Goal: Register for event/course

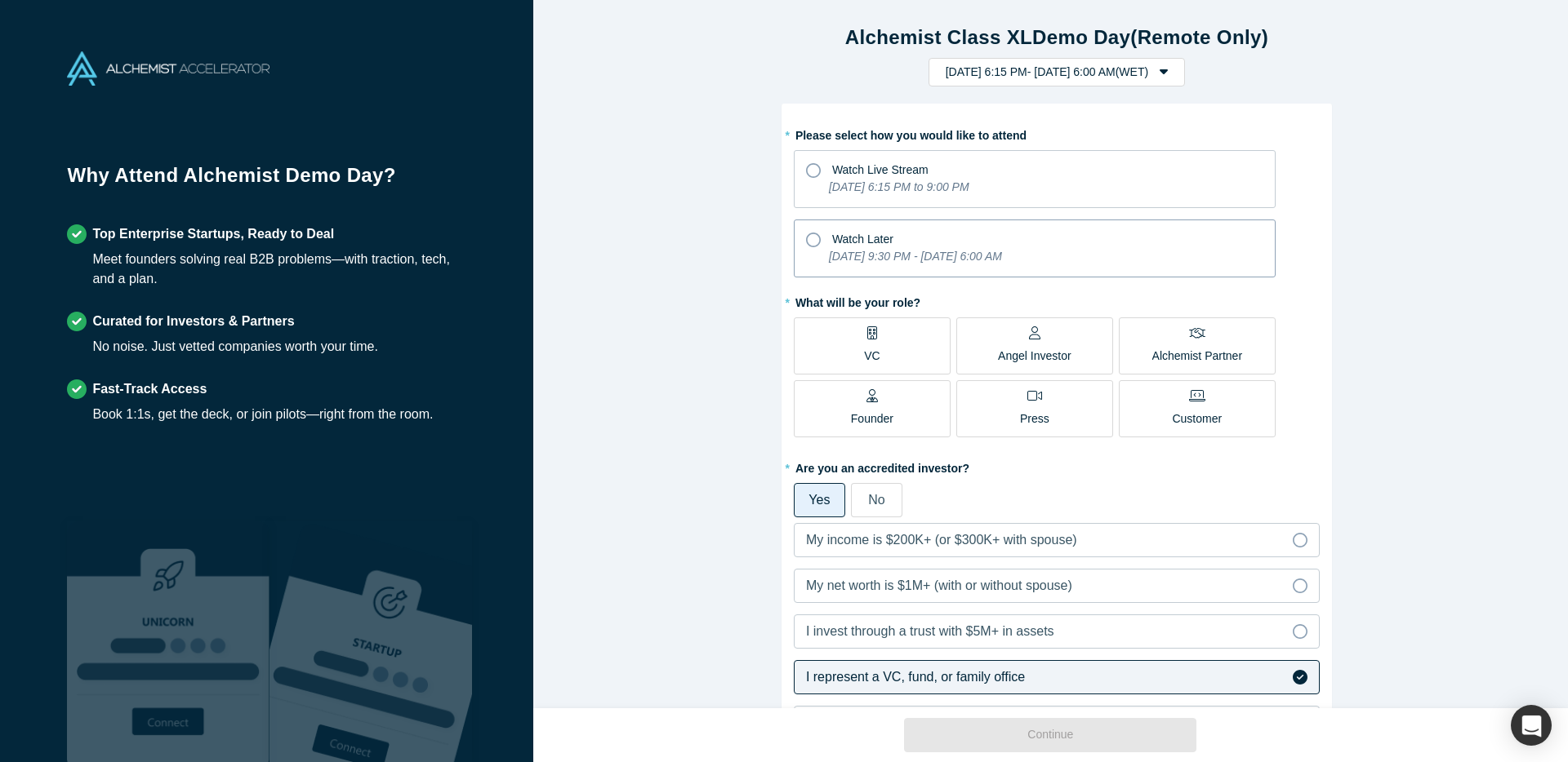
click at [807, 237] on icon at bounding box center [813, 240] width 14 height 14
click at [0, 0] on input "Watch Later [DATE] 9:30 PM - [DATE] 6:00 AM" at bounding box center [0, 0] width 0 height 0
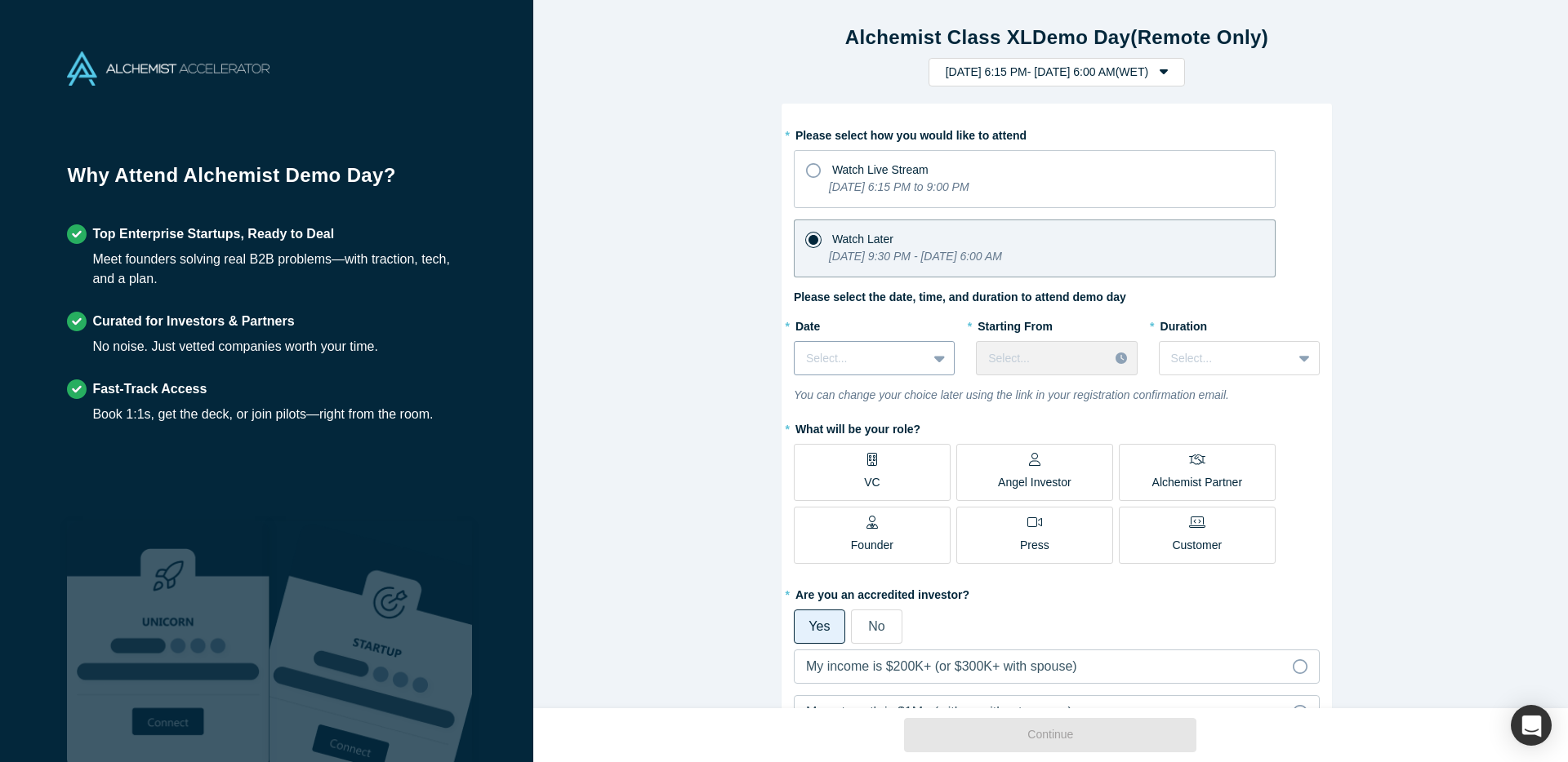
click at [934, 360] on icon at bounding box center [940, 358] width 11 height 6
click at [881, 431] on div "[DATE]" at bounding box center [874, 430] width 161 height 31
click at [1014, 364] on div at bounding box center [1042, 358] width 109 height 21
click at [1047, 362] on div at bounding box center [1041, 358] width 107 height 21
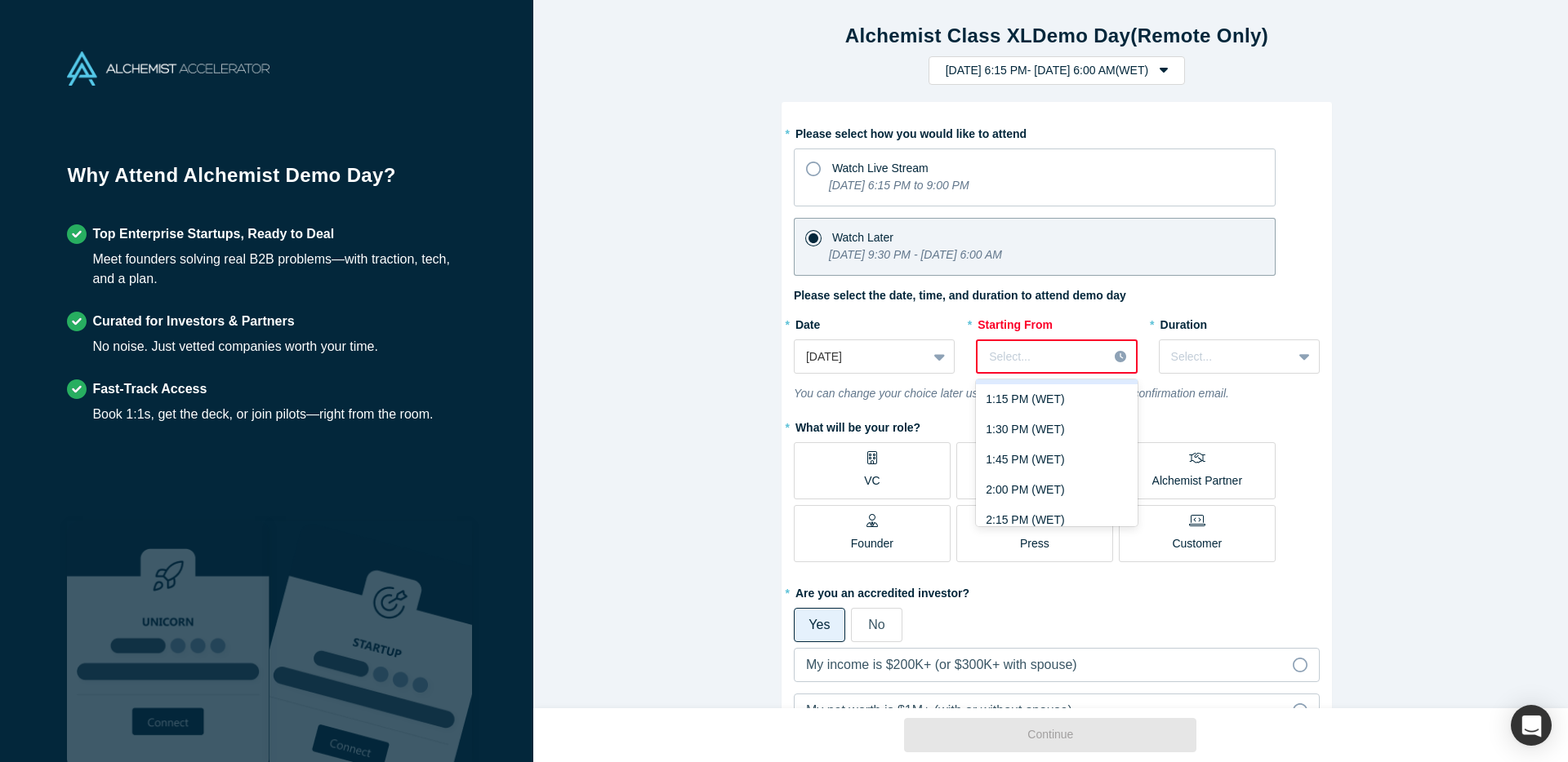
scroll to position [1627, 0]
click at [1046, 487] on div "2:00 PM (WET)" at bounding box center [1056, 493] width 161 height 31
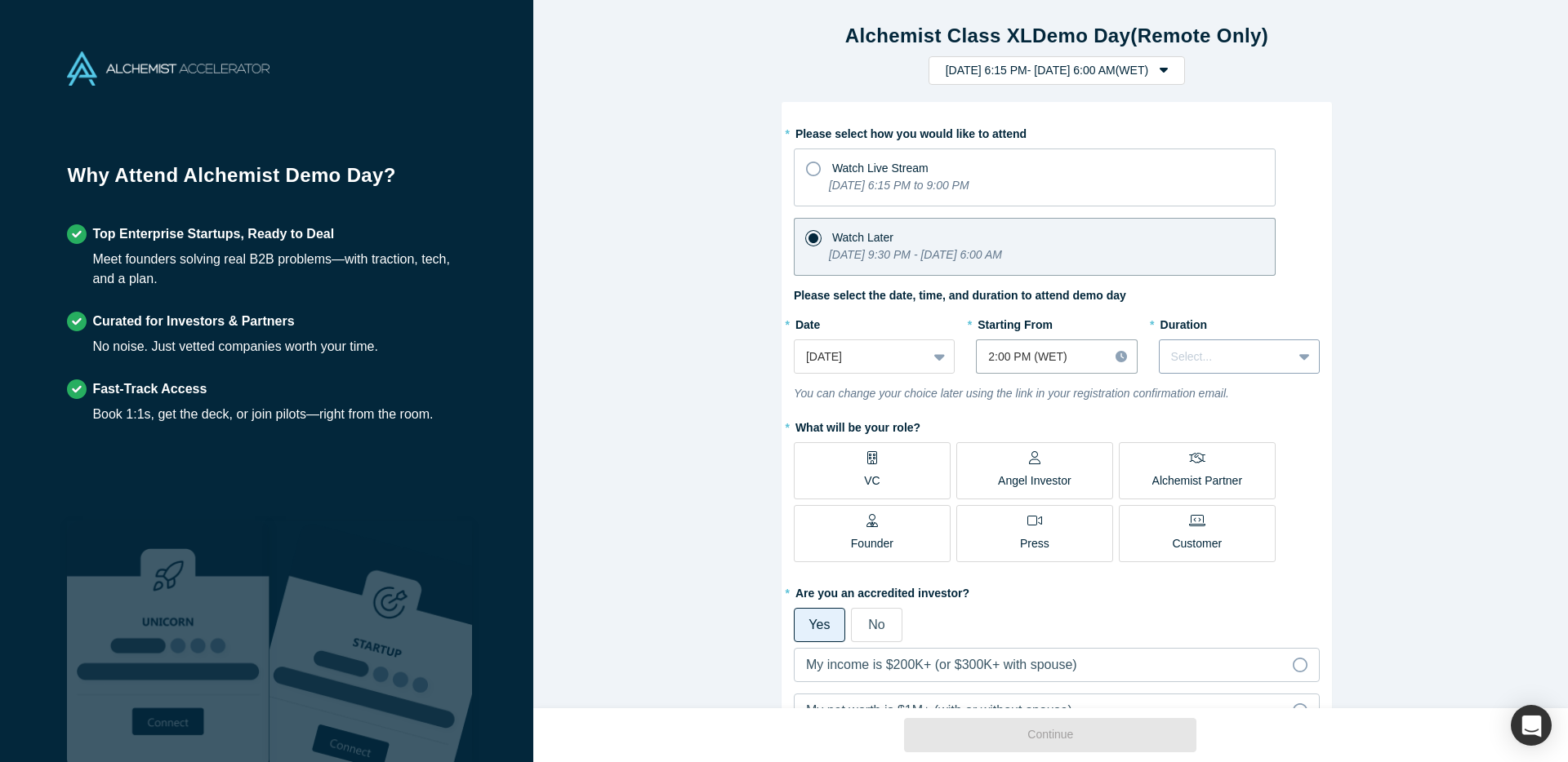
click at [1199, 352] on div at bounding box center [1226, 357] width 110 height 21
click at [1191, 423] on div "1 hour" at bounding box center [1239, 428] width 161 height 31
click at [887, 458] on label "VC" at bounding box center [872, 471] width 157 height 57
click at [0, 0] on input "VC" at bounding box center [0, 0] width 0 height 0
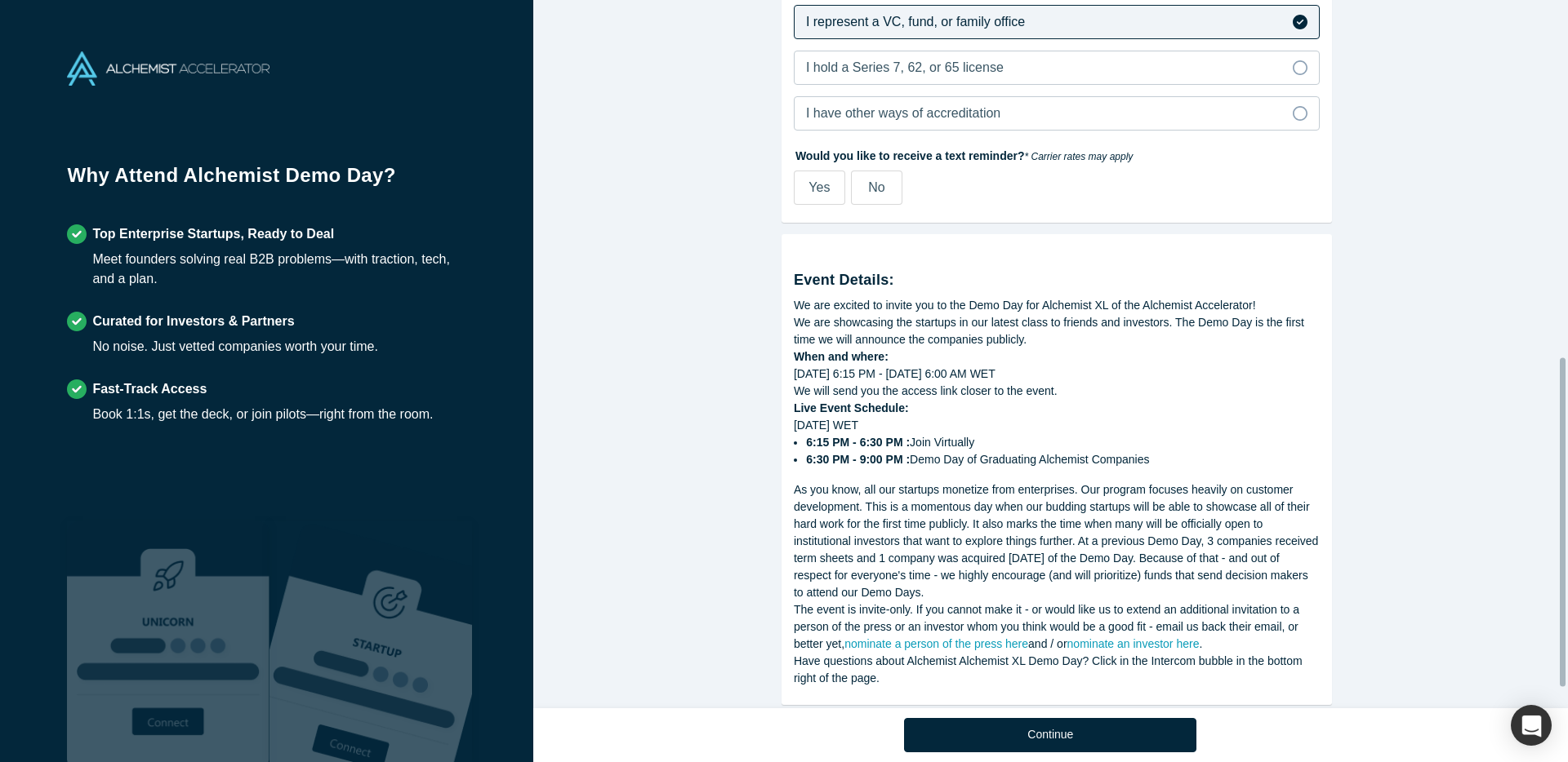
scroll to position [812, 0]
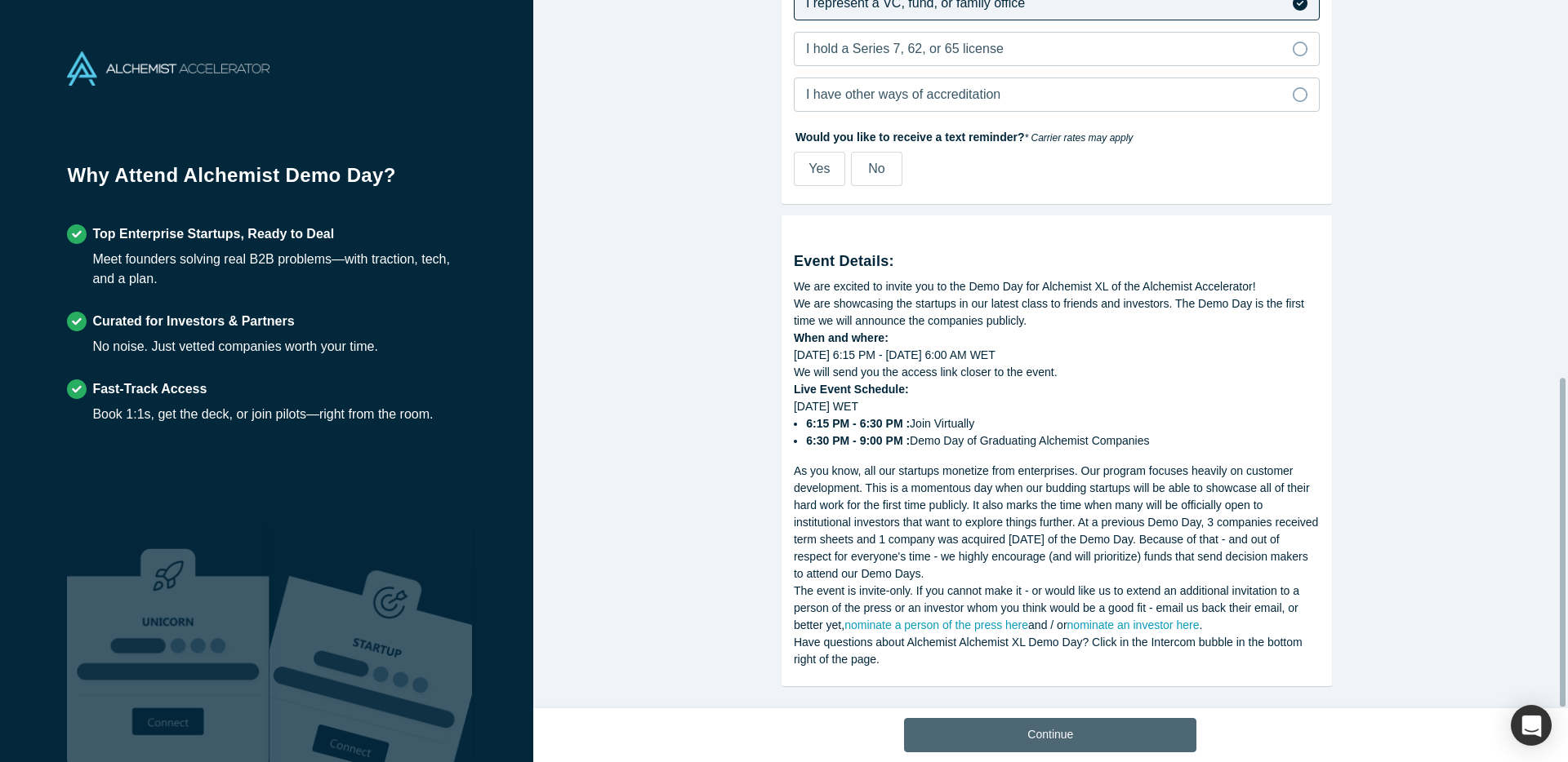
click at [1098, 734] on button "Continue" at bounding box center [1050, 735] width 293 height 34
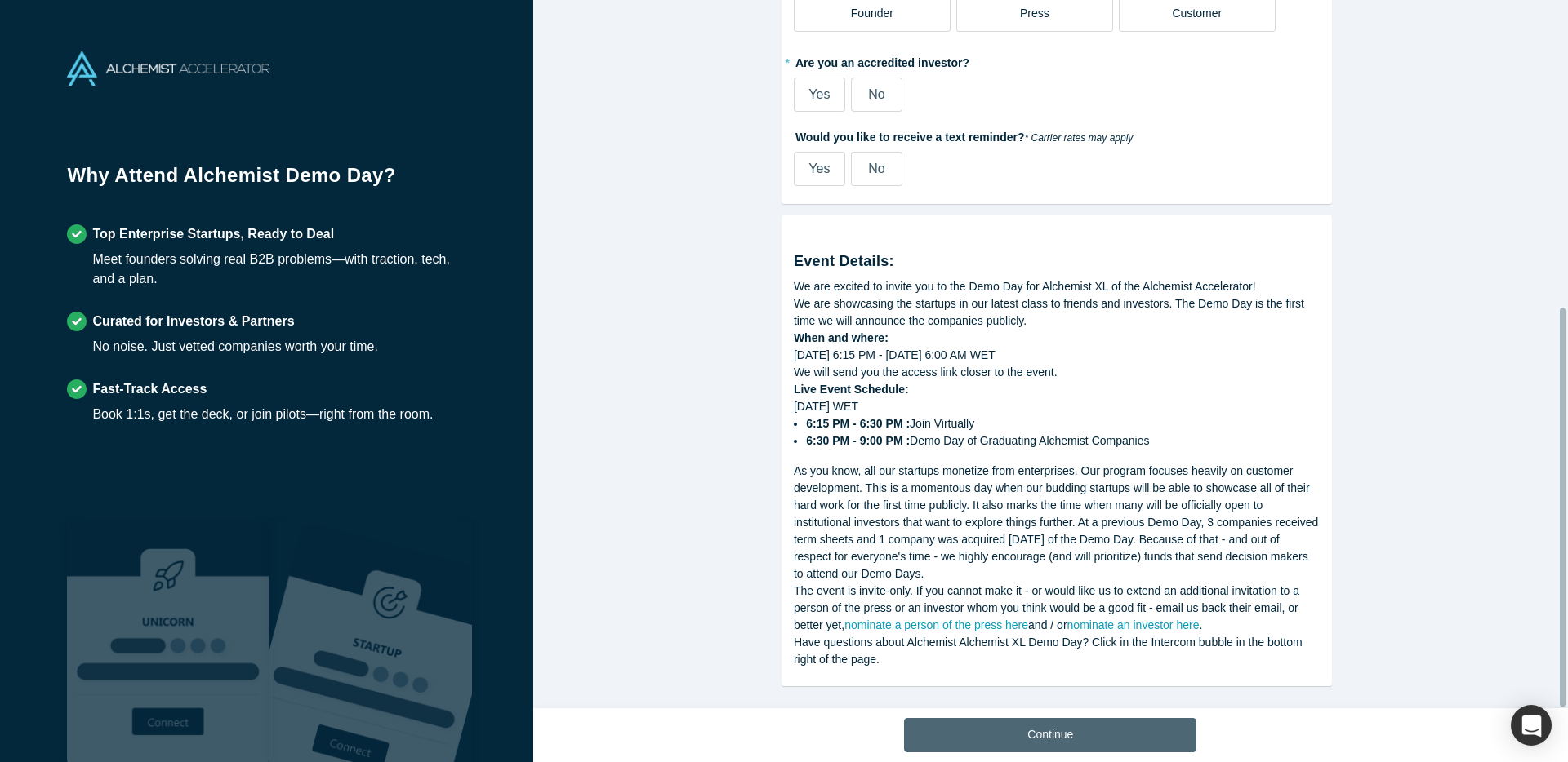
scroll to position [544, 0]
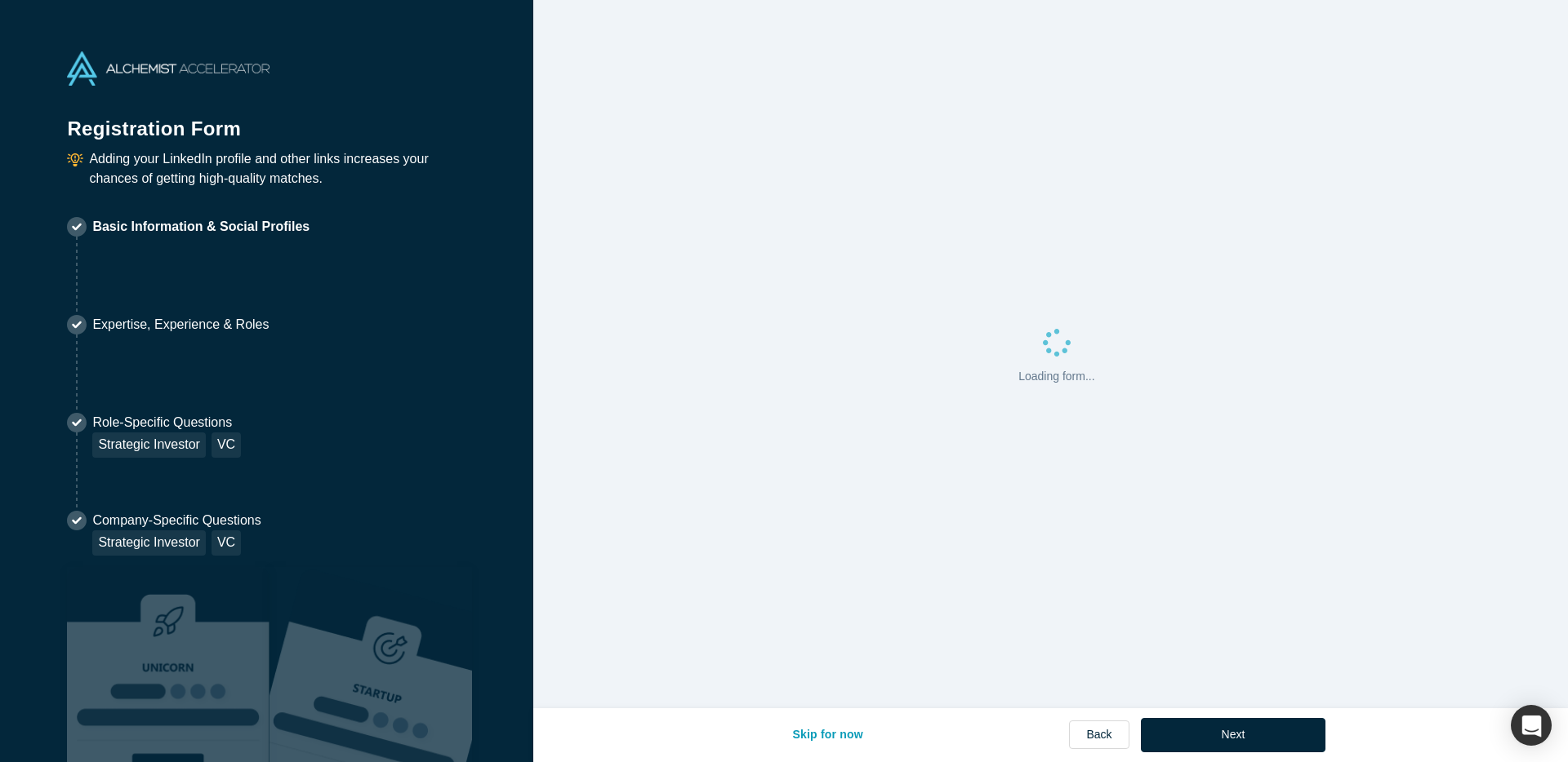
select select "PT"
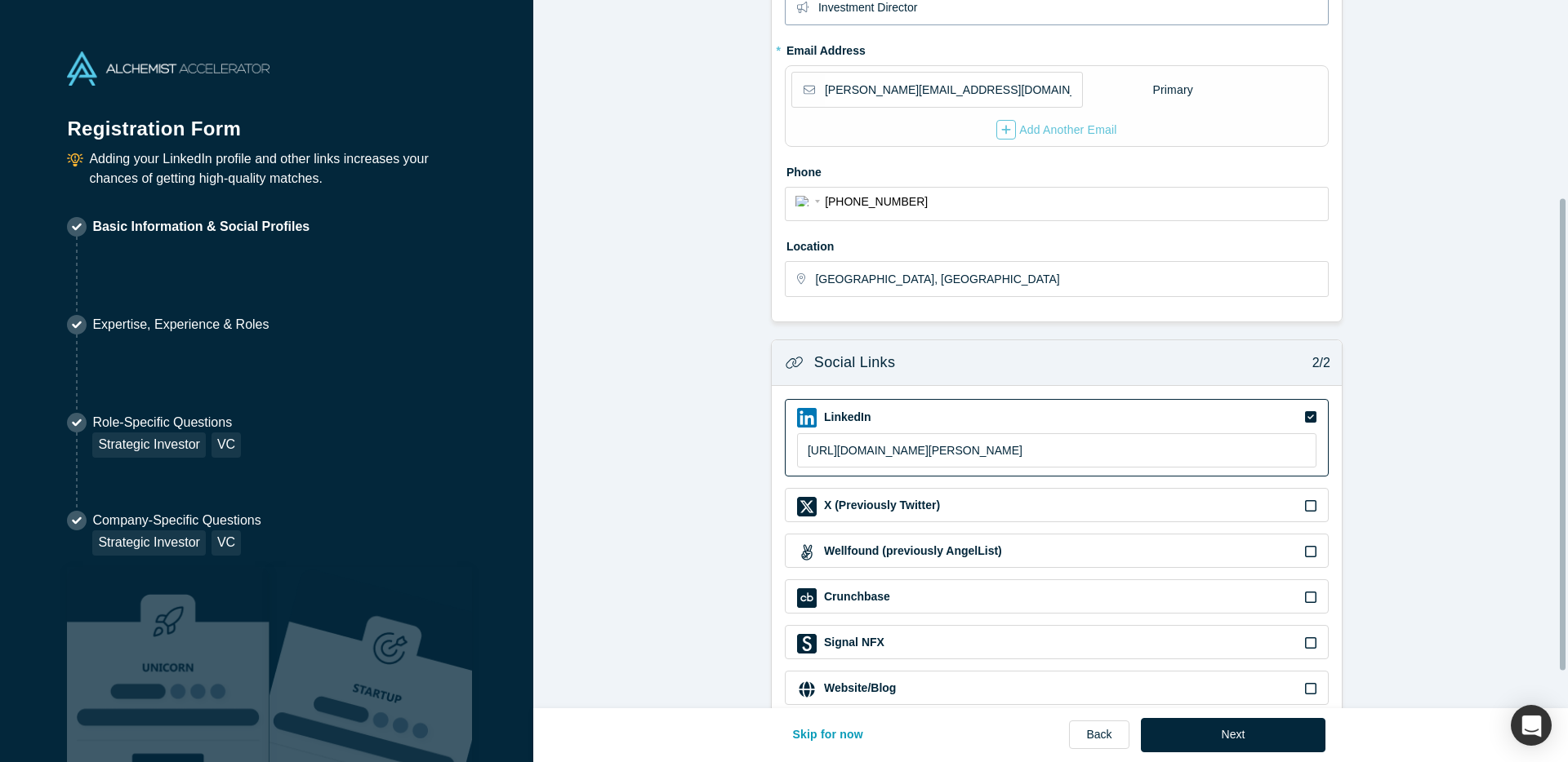
scroll to position [351, 0]
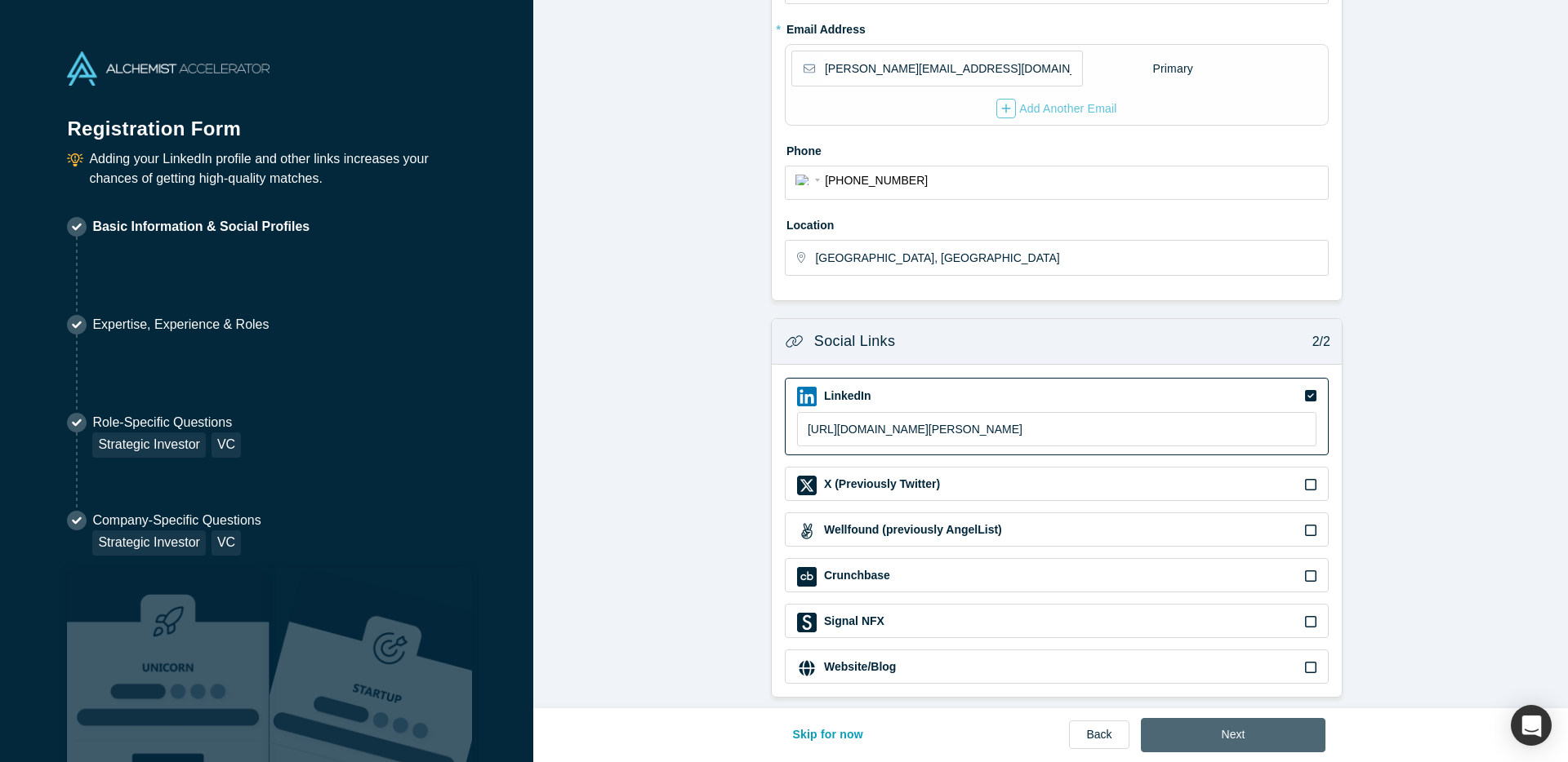
click at [1250, 732] on button "Next" at bounding box center [1233, 735] width 185 height 34
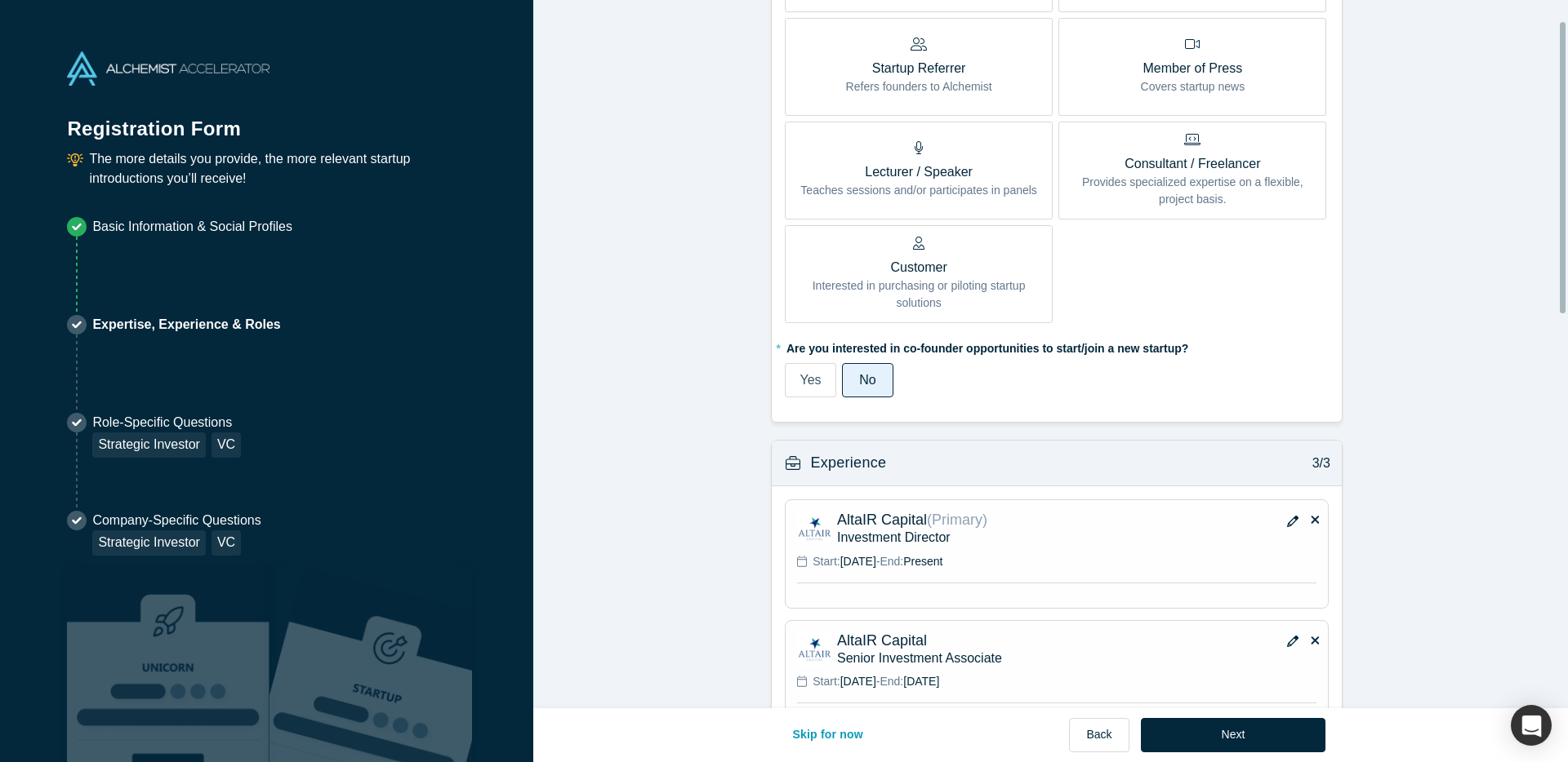
scroll to position [1008, 0]
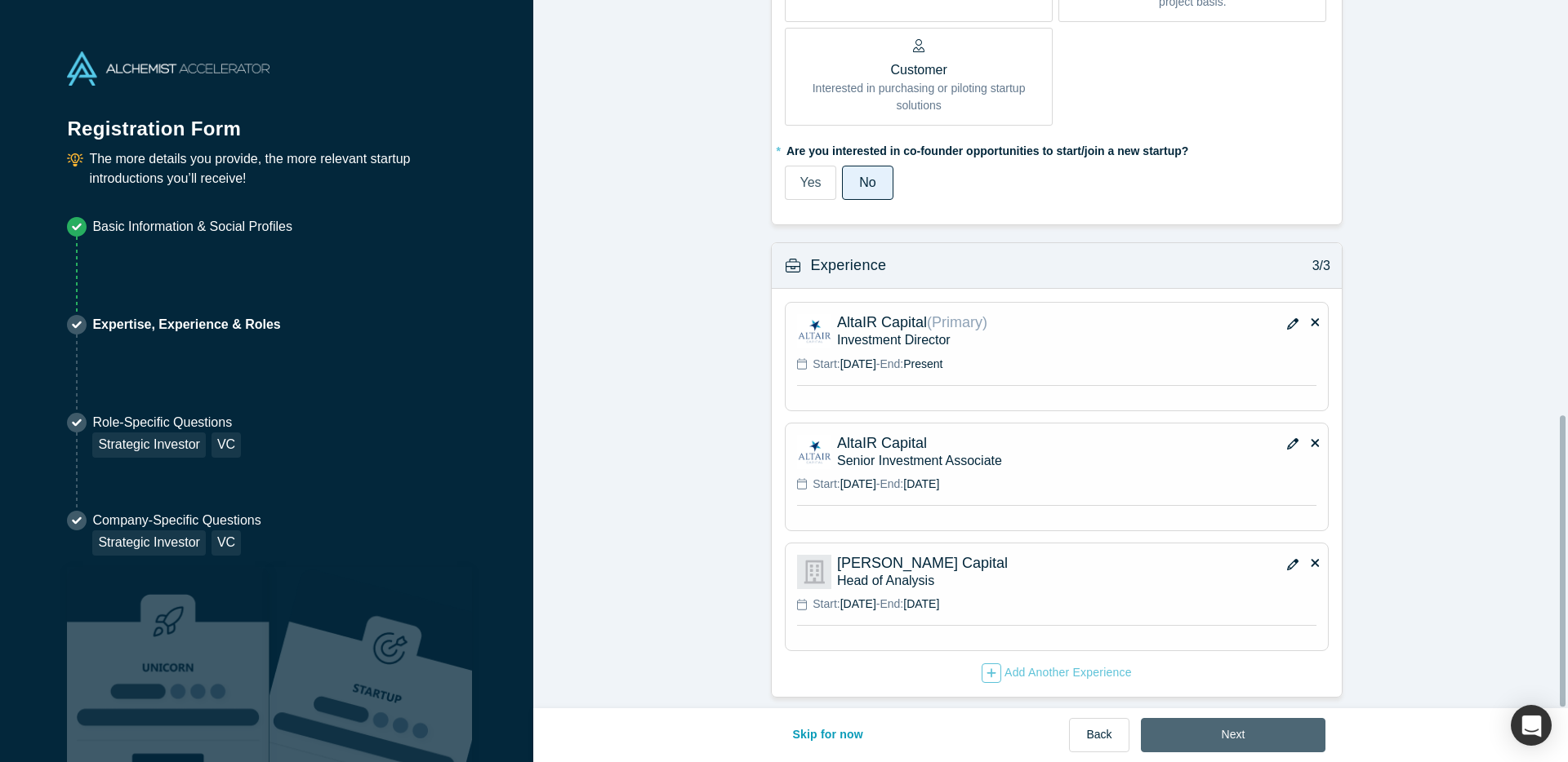
click at [1237, 741] on button "Next" at bounding box center [1233, 735] width 185 height 34
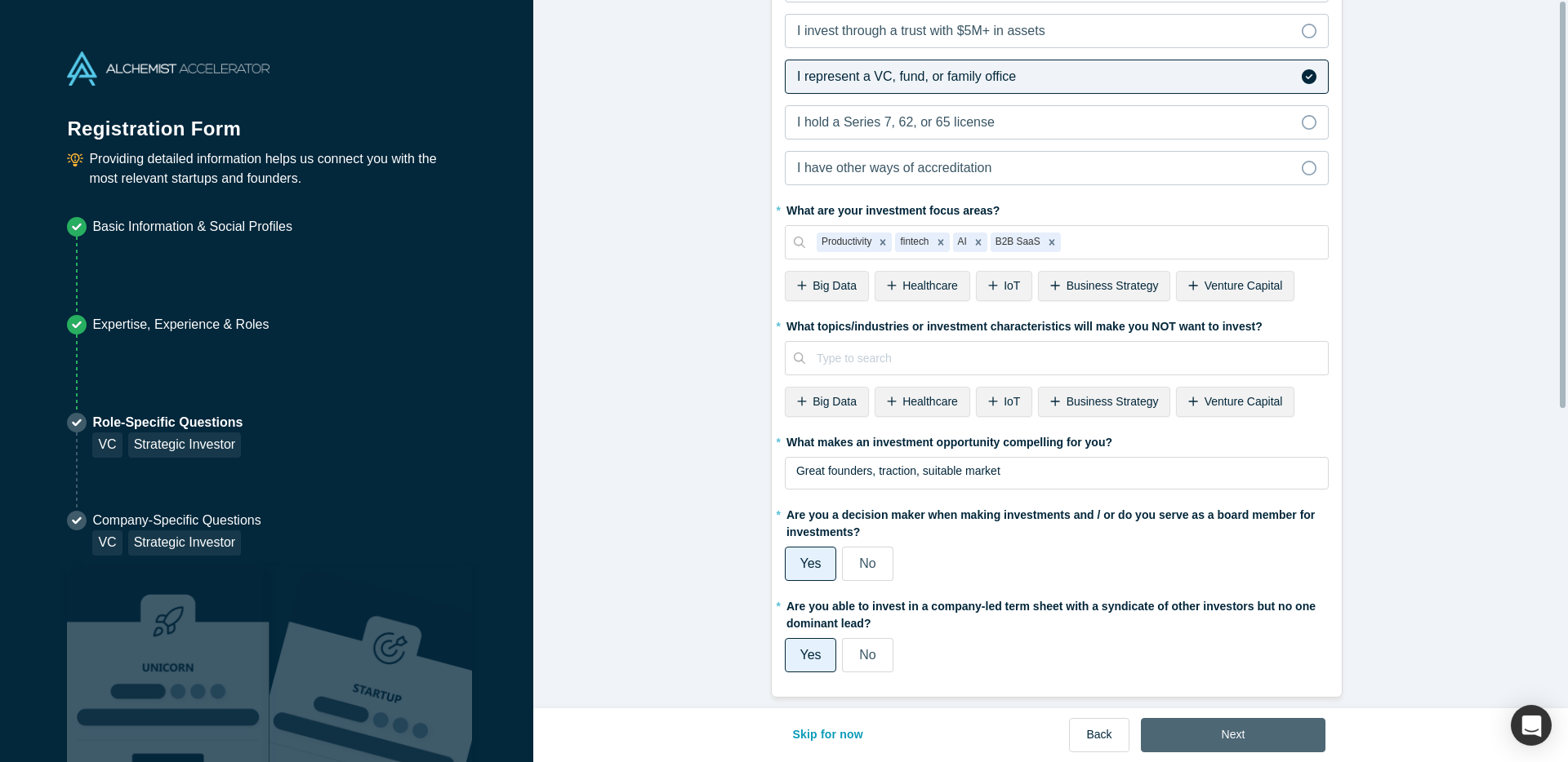
scroll to position [0, 0]
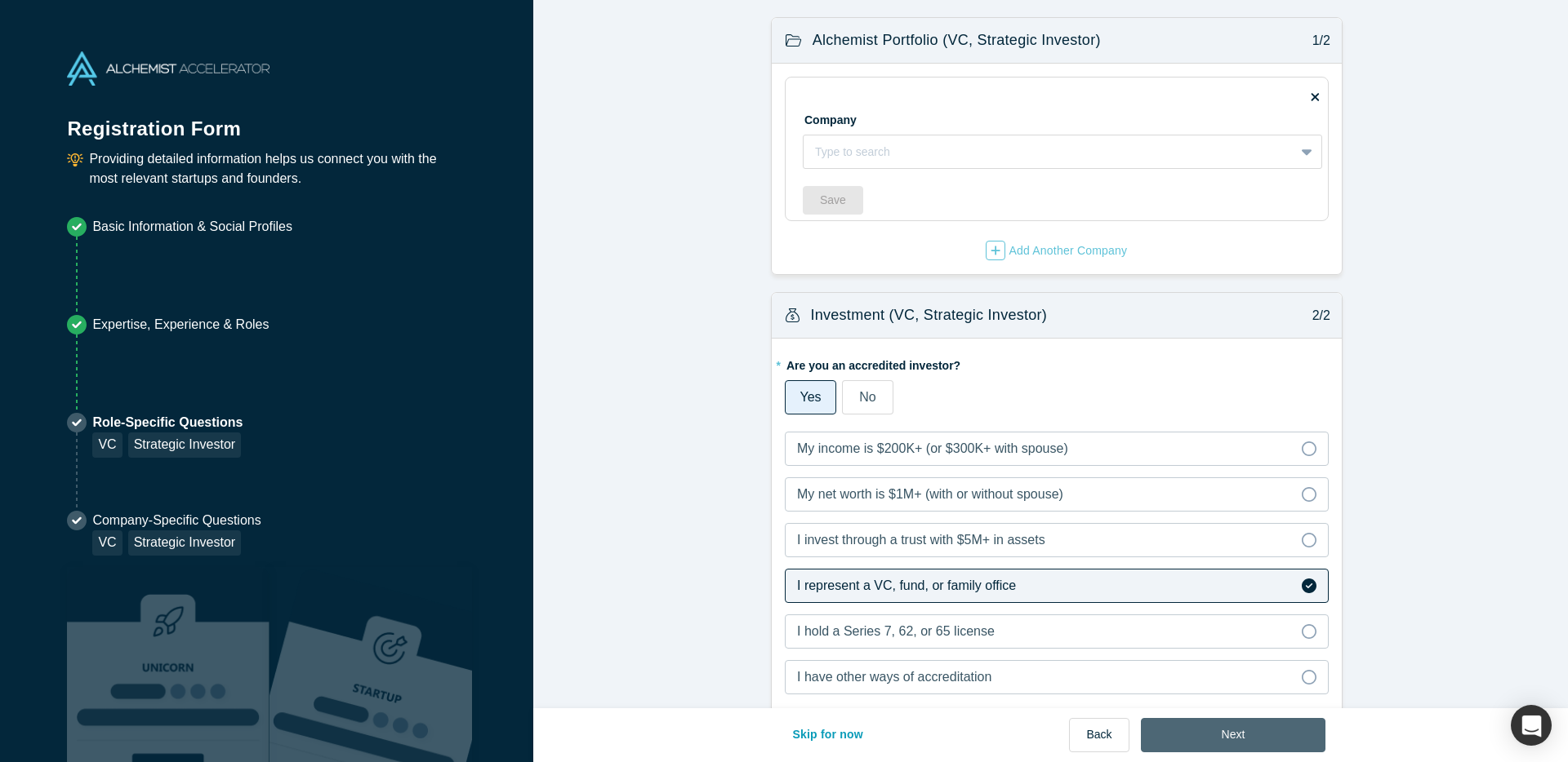
click at [1253, 730] on button "Next" at bounding box center [1233, 735] width 185 height 34
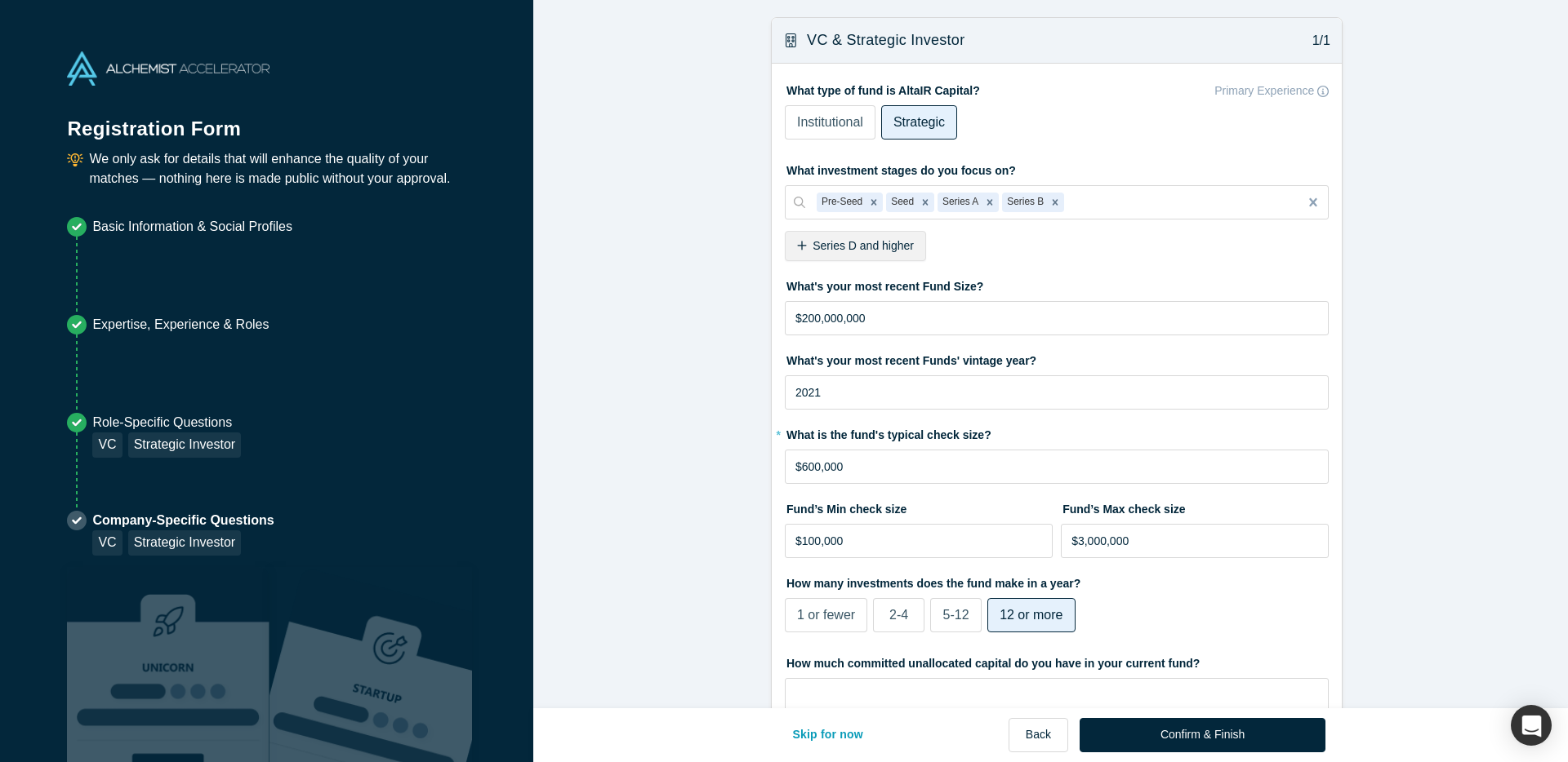
click at [1253, 730] on button "Confirm & Finish" at bounding box center [1202, 735] width 246 height 34
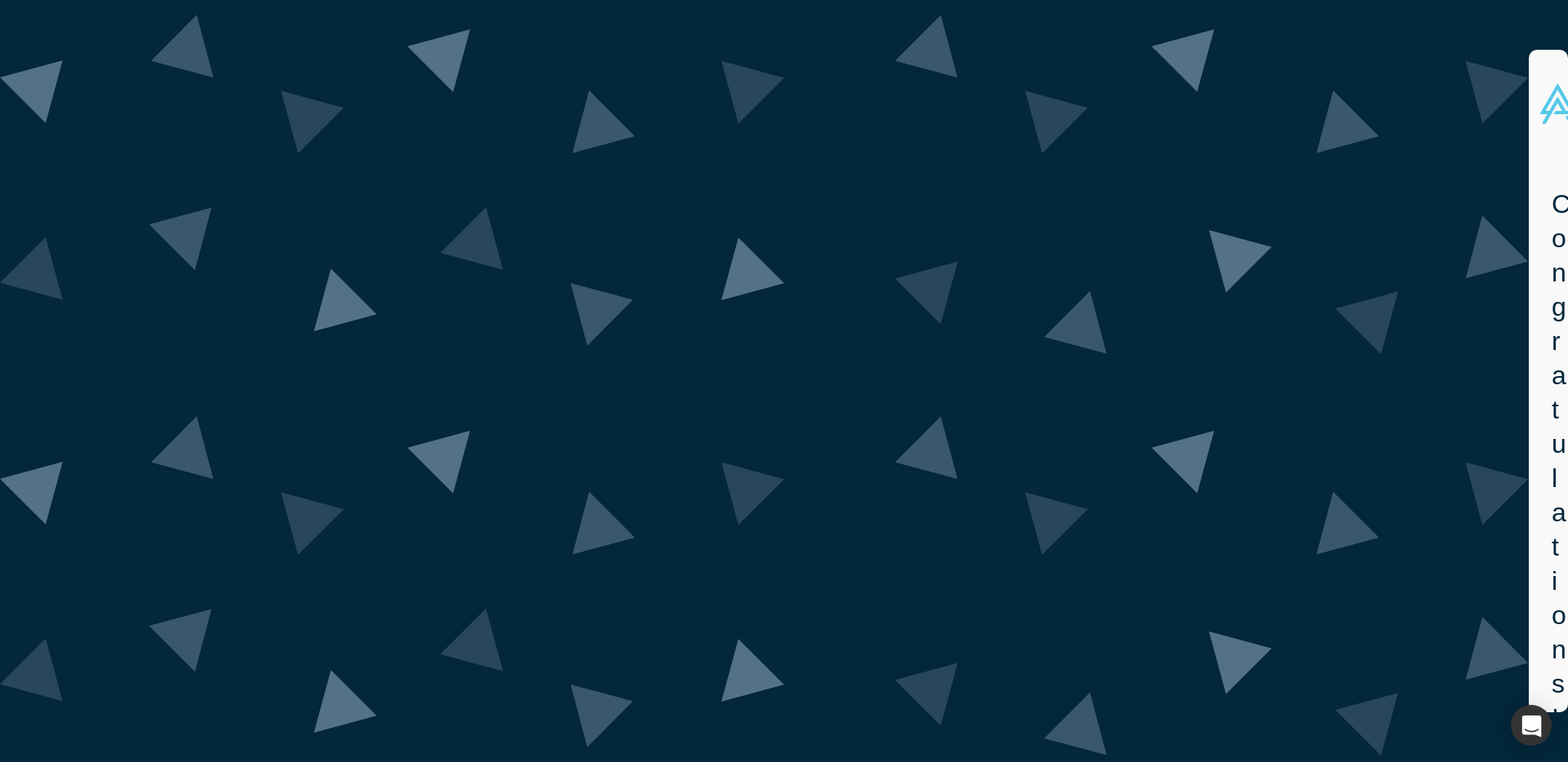
click at [1551, 196] on h1 "Congratulations!" at bounding box center [1554, 462] width 5 height 549
